Goal: Transaction & Acquisition: Purchase product/service

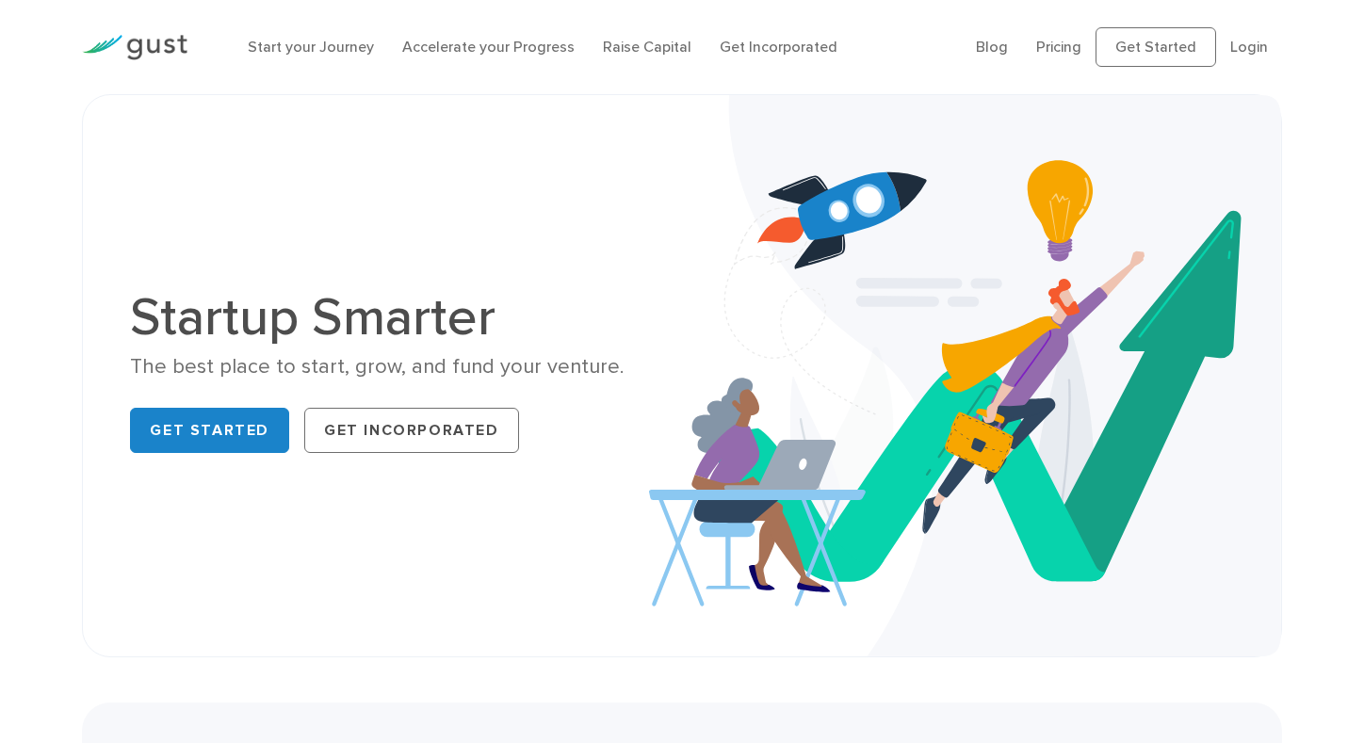
click at [425, 431] on link "Get Incorporated" at bounding box center [411, 430] width 215 height 45
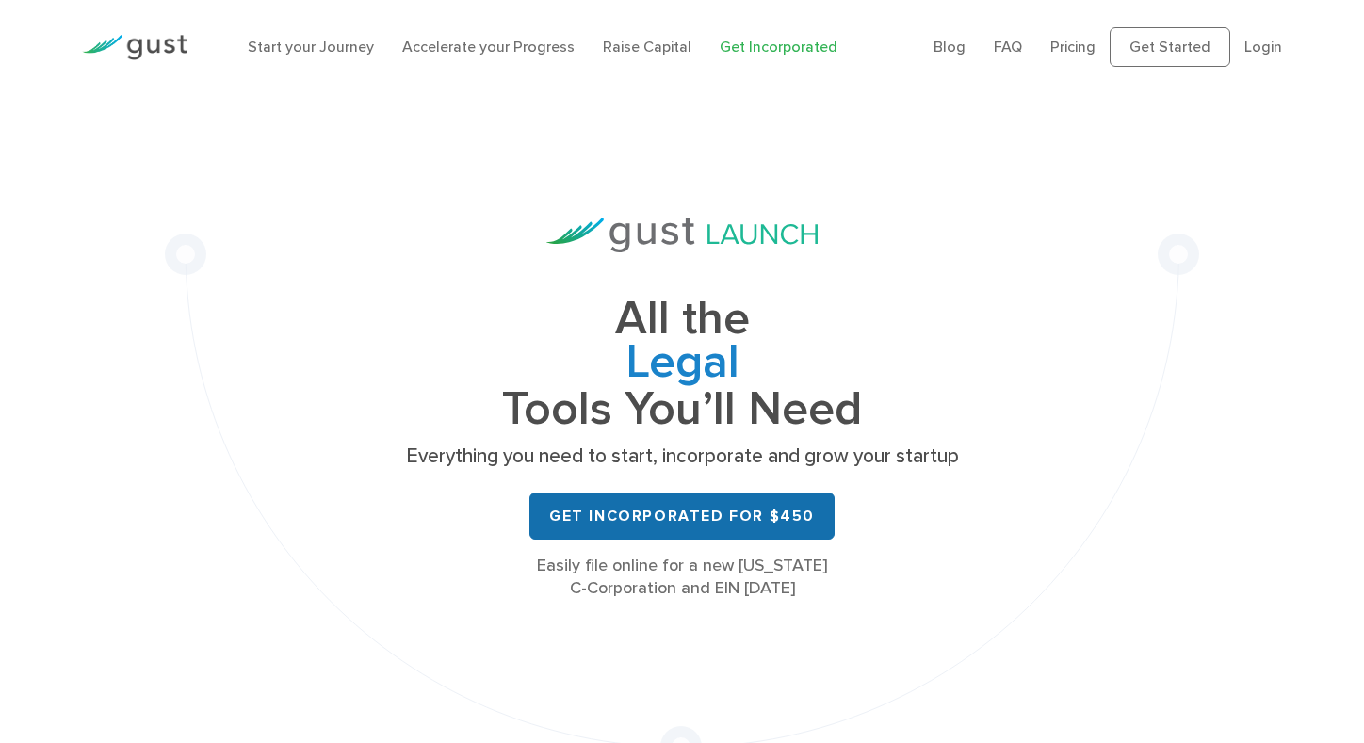
click at [706, 521] on link "Get Incorporated for $450" at bounding box center [681, 516] width 305 height 47
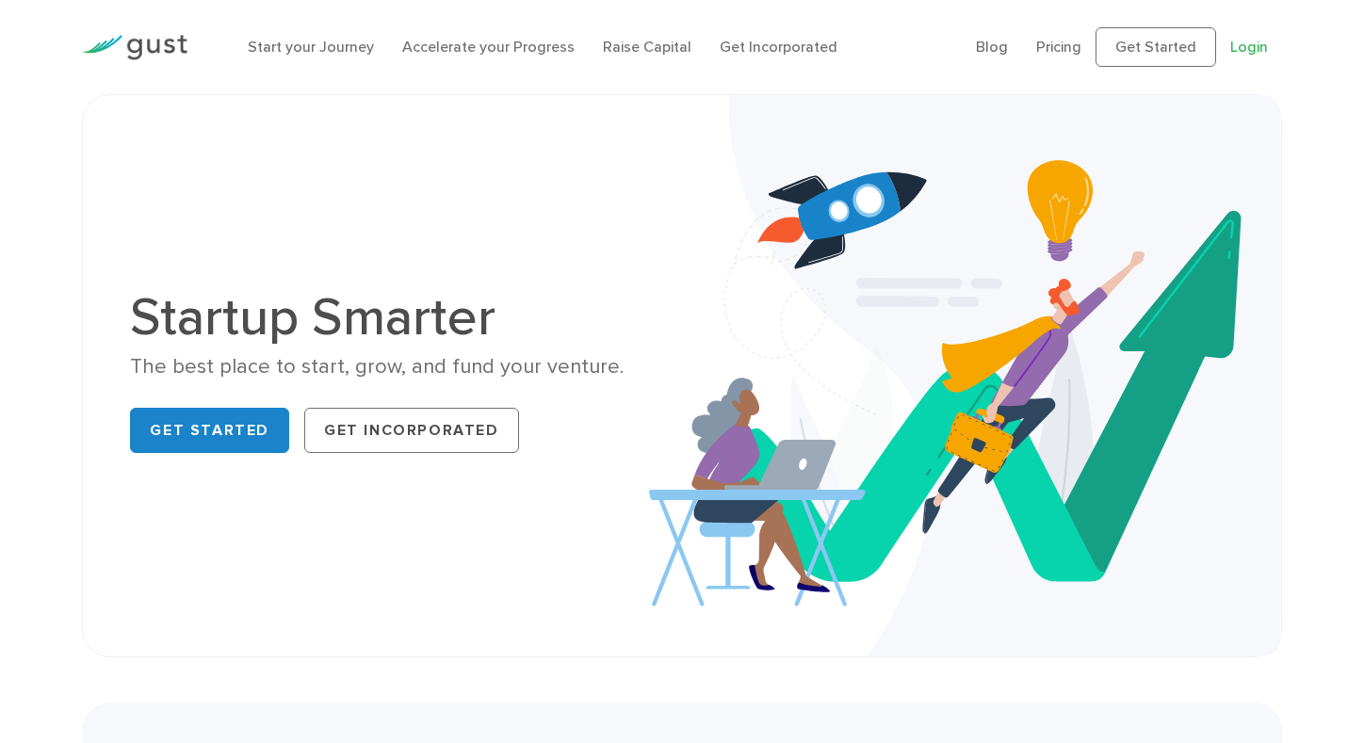
click at [1243, 48] on link "Login" at bounding box center [1249, 47] width 38 height 18
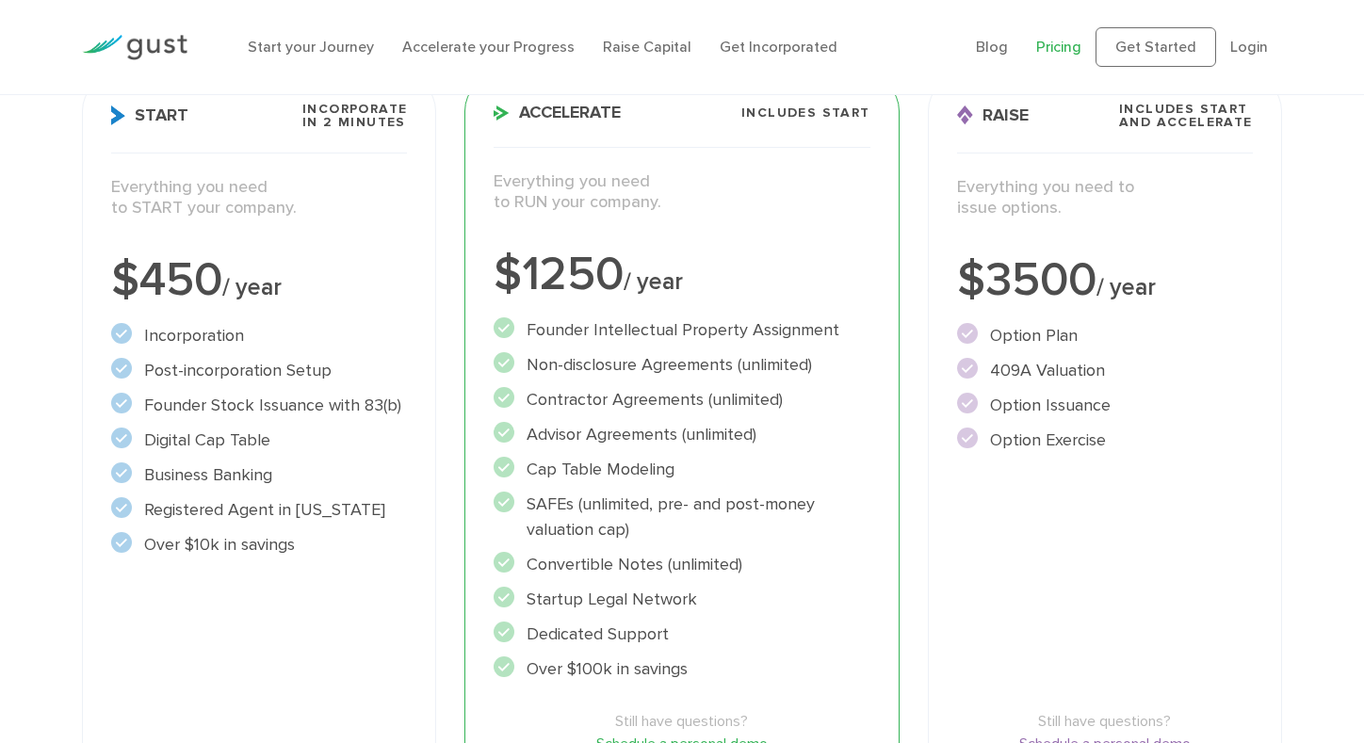
scroll to position [290, 0]
click at [321, 164] on div "Start Incorporate in 2 Minutes Everything you need to START your company. $450 …" at bounding box center [259, 458] width 354 height 772
click at [293, 245] on div "Start Incorporate in 2 Minutes Everything you need to START your company. $450 …" at bounding box center [259, 458] width 354 height 772
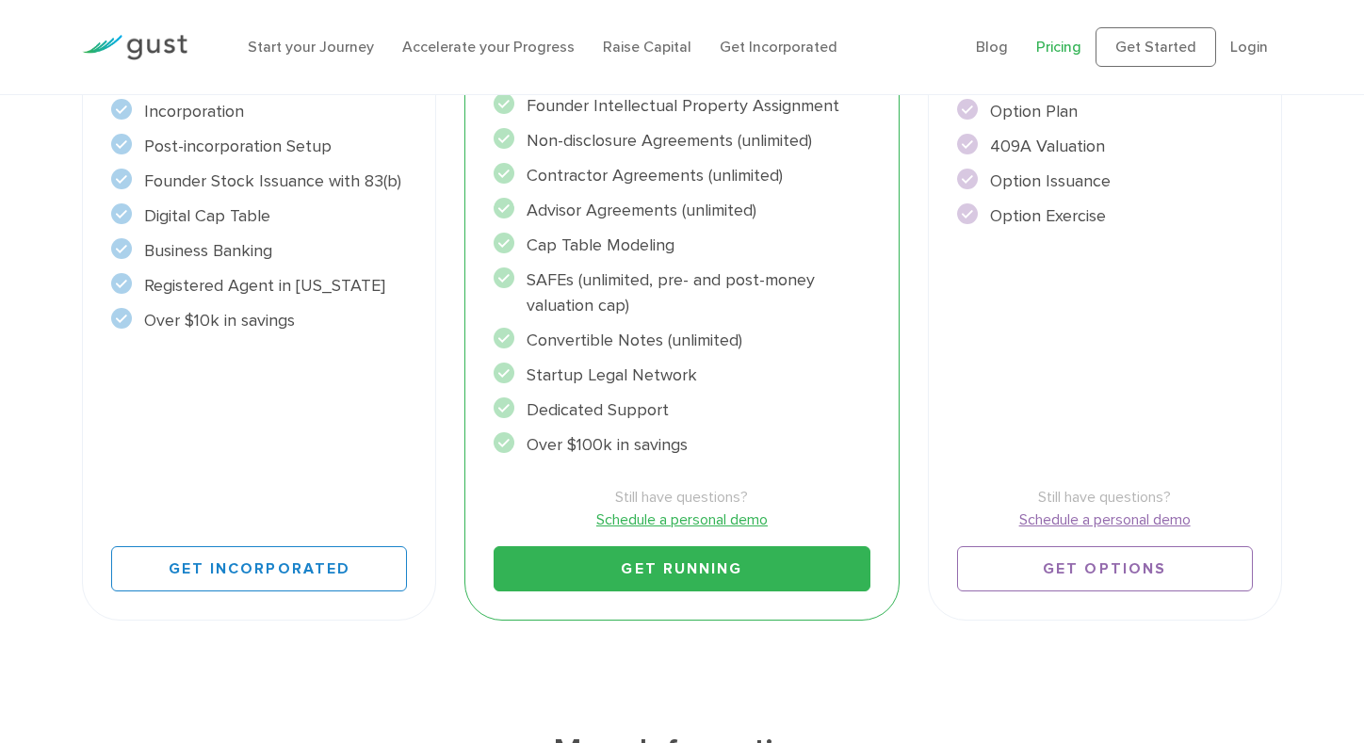
scroll to position [516, 0]
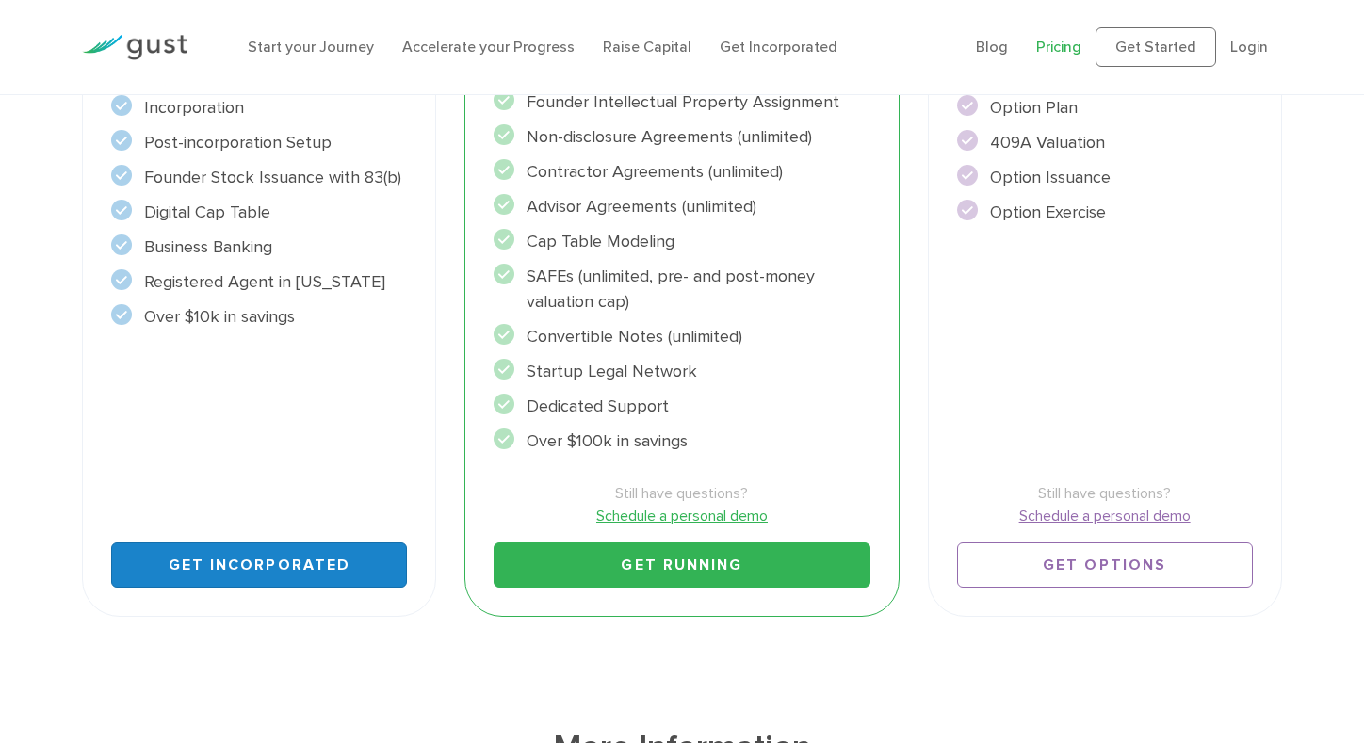
click at [284, 562] on link "Get Incorporated" at bounding box center [259, 565] width 296 height 45
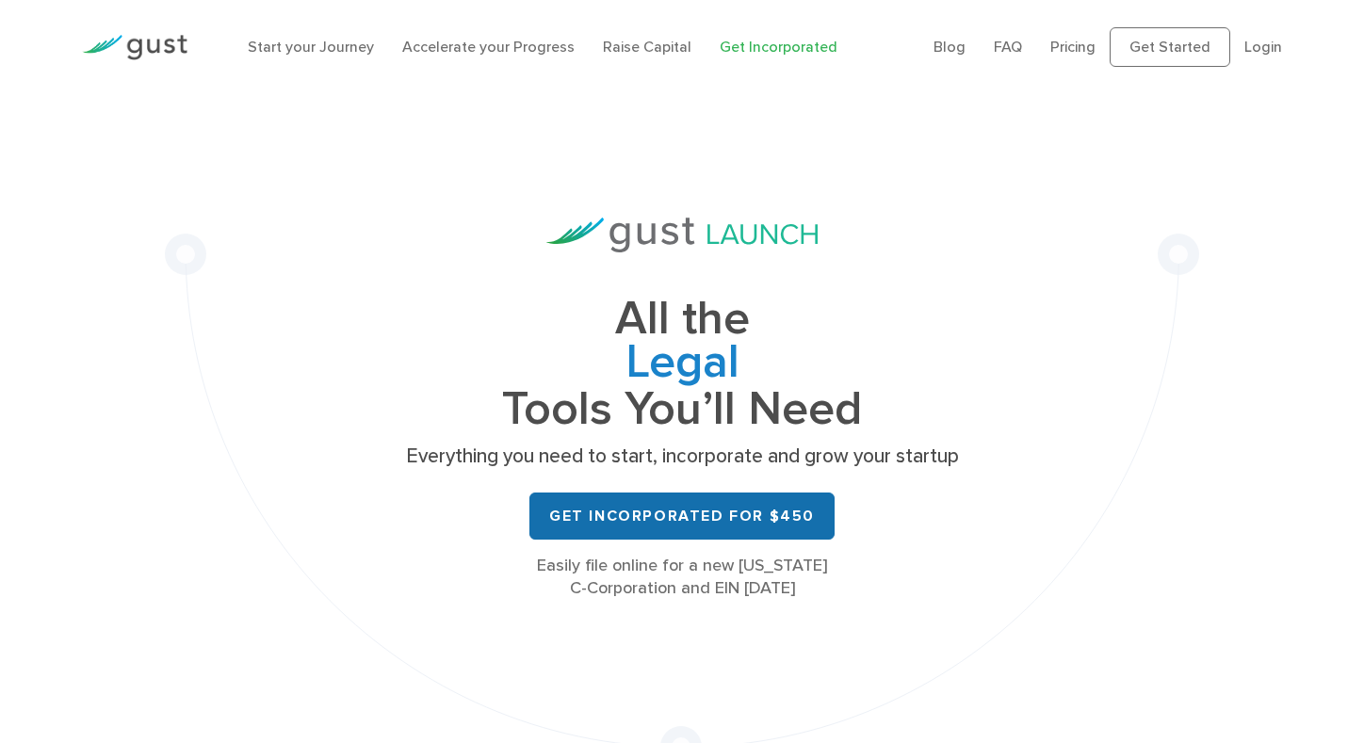
click at [701, 515] on link "Get Incorporated for $450" at bounding box center [681, 516] width 305 height 47
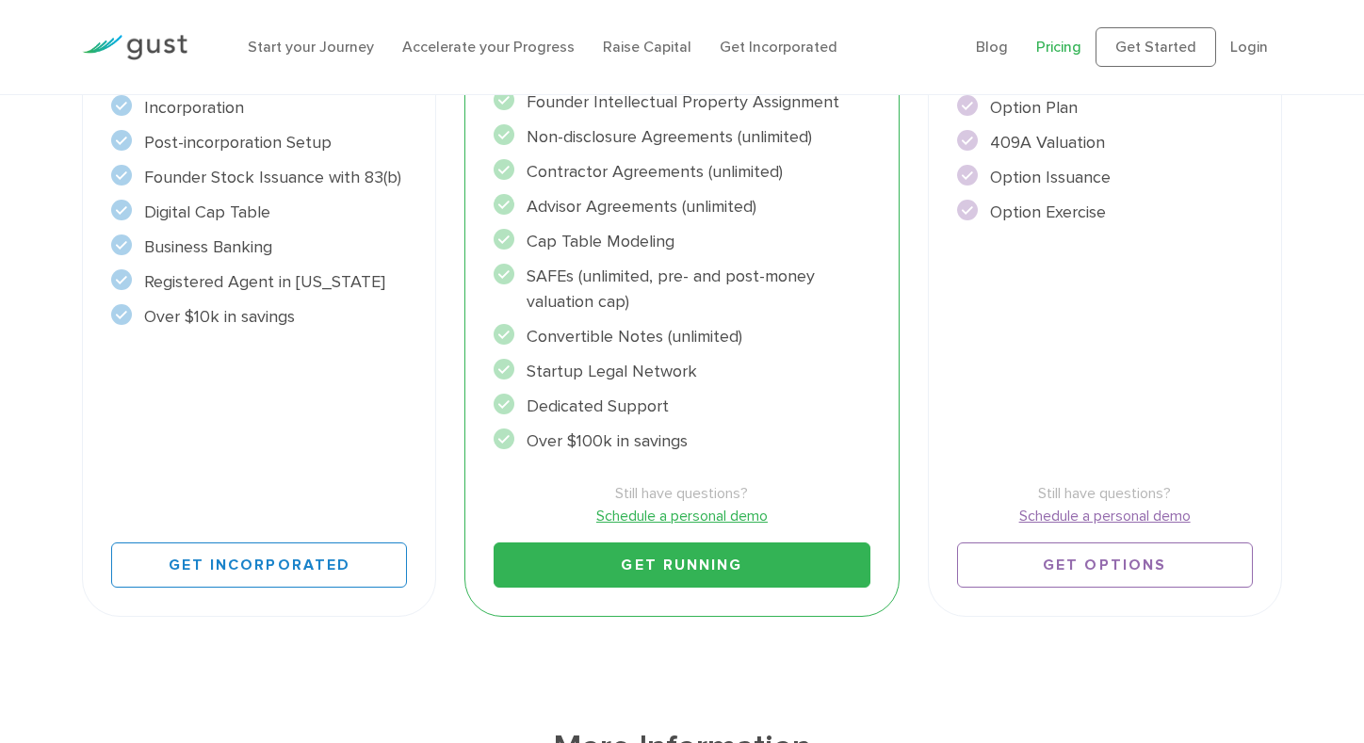
scroll to position [624, 0]
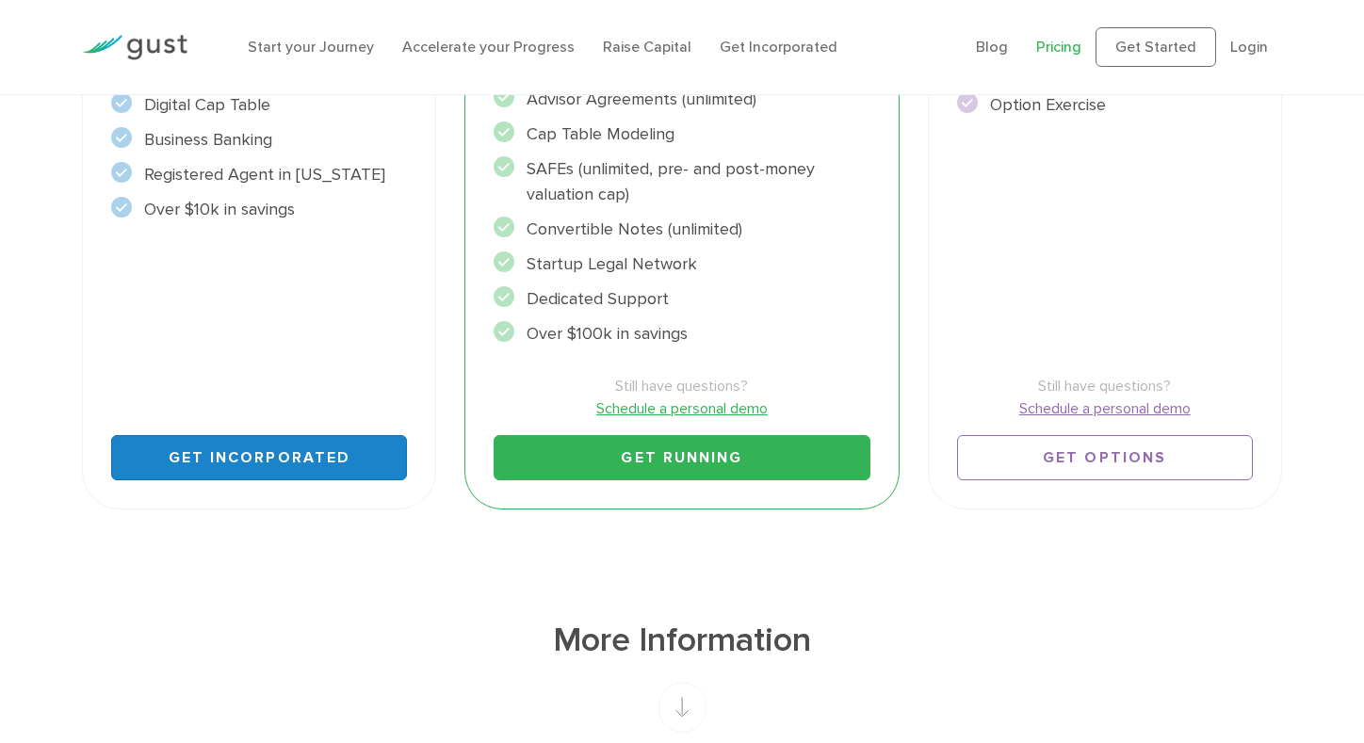
click at [206, 466] on link "Get Incorporated" at bounding box center [259, 457] width 296 height 45
